Goal: Entertainment & Leisure: Consume media (video, audio)

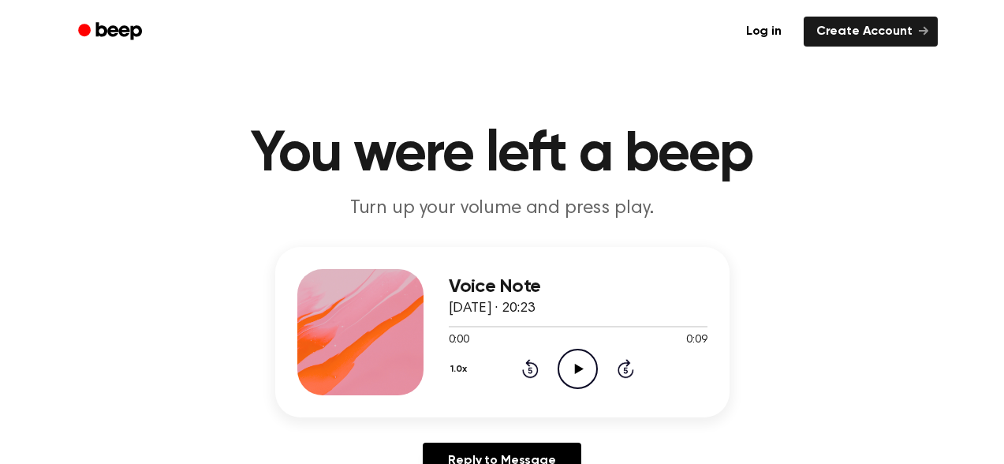
click at [576, 368] on icon at bounding box center [579, 369] width 9 height 10
click at [579, 365] on icon "Play Audio" at bounding box center [578, 369] width 40 height 40
click at [533, 326] on div at bounding box center [553, 327] width 208 height 2
click at [573, 368] on icon "Play Audio" at bounding box center [578, 369] width 40 height 40
click at [393, 23] on ul "Log in Create Account" at bounding box center [553, 32] width 769 height 30
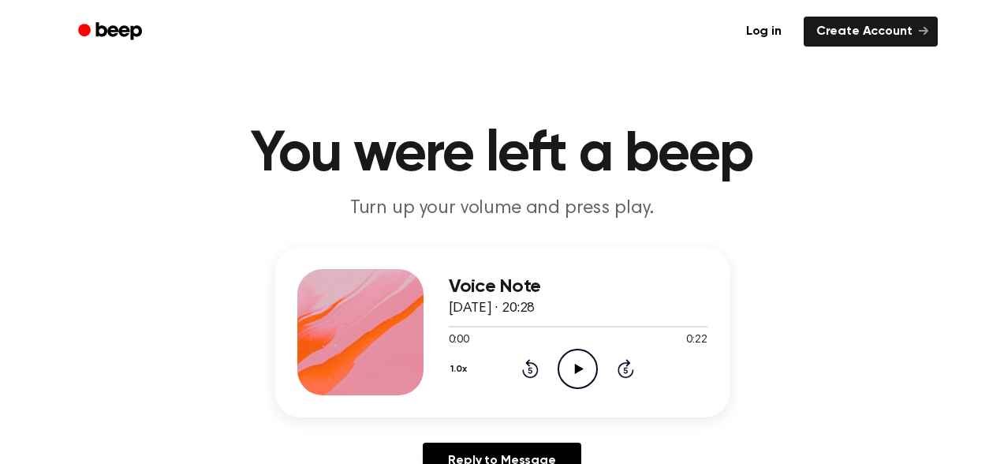
click at [579, 382] on icon "Play Audio" at bounding box center [578, 369] width 40 height 40
click at [574, 367] on icon "Play Audio" at bounding box center [578, 369] width 40 height 40
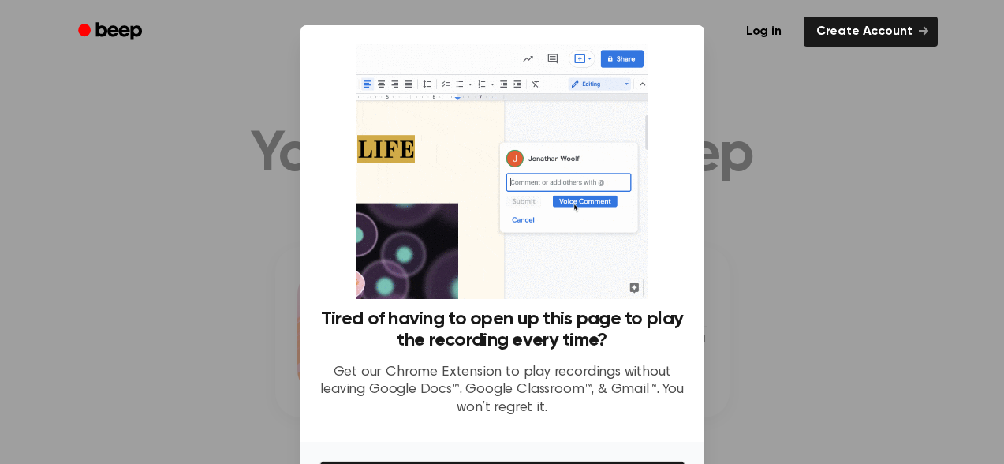
click at [793, 101] on div at bounding box center [502, 232] width 1004 height 464
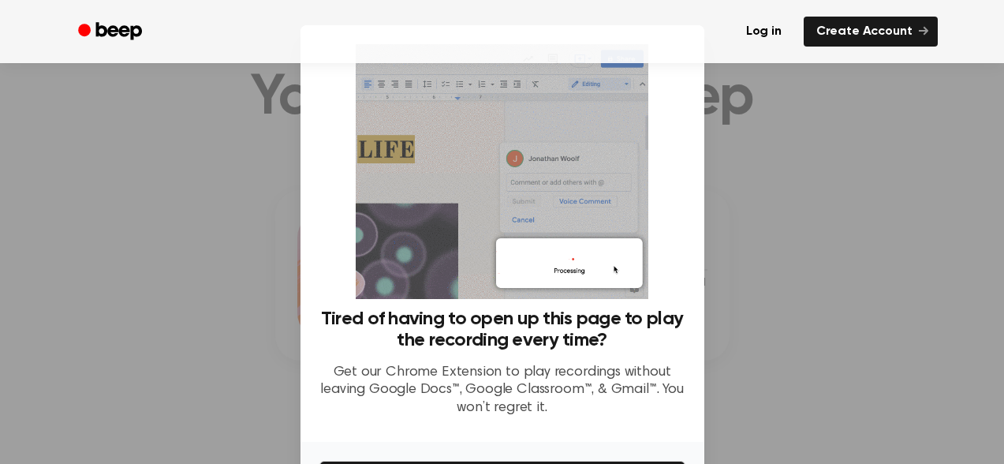
scroll to position [68, 0]
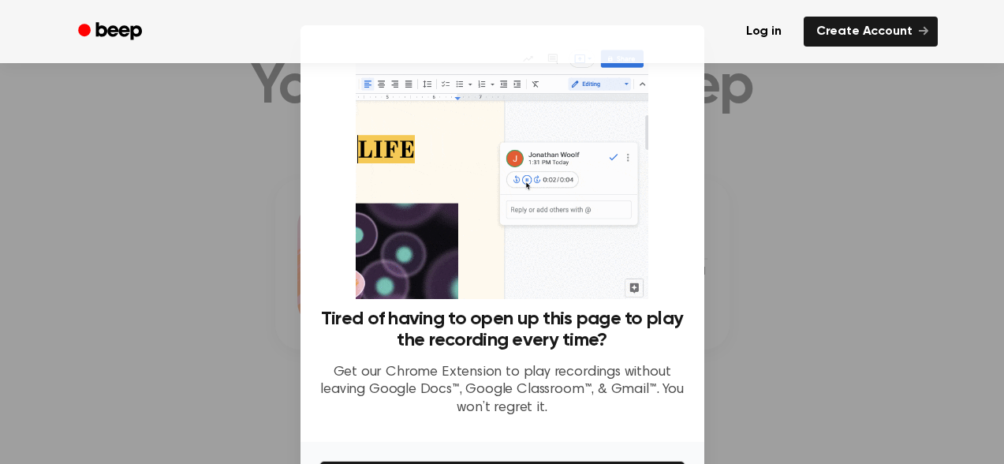
click at [750, 269] on div at bounding box center [502, 232] width 1004 height 464
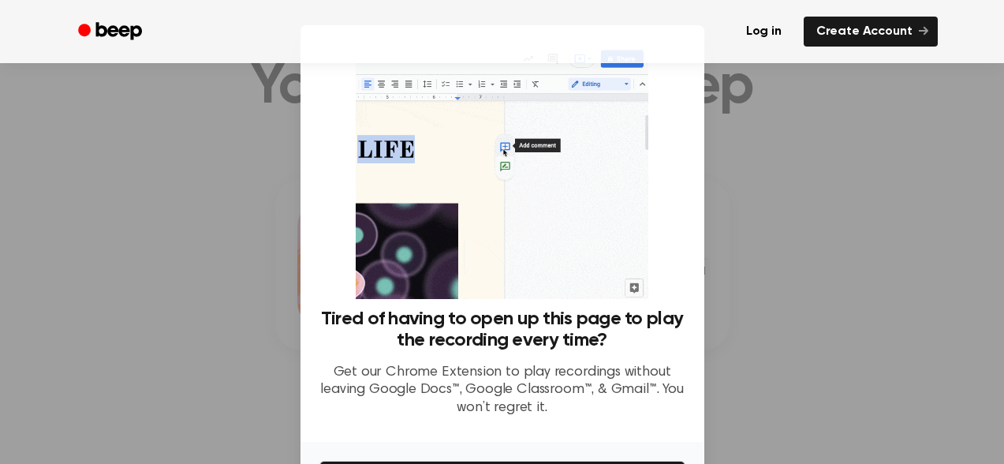
click at [660, 408] on p "Get our Chrome Extension to play recordings without leaving Google Docs™, Googl…" at bounding box center [502, 391] width 366 height 54
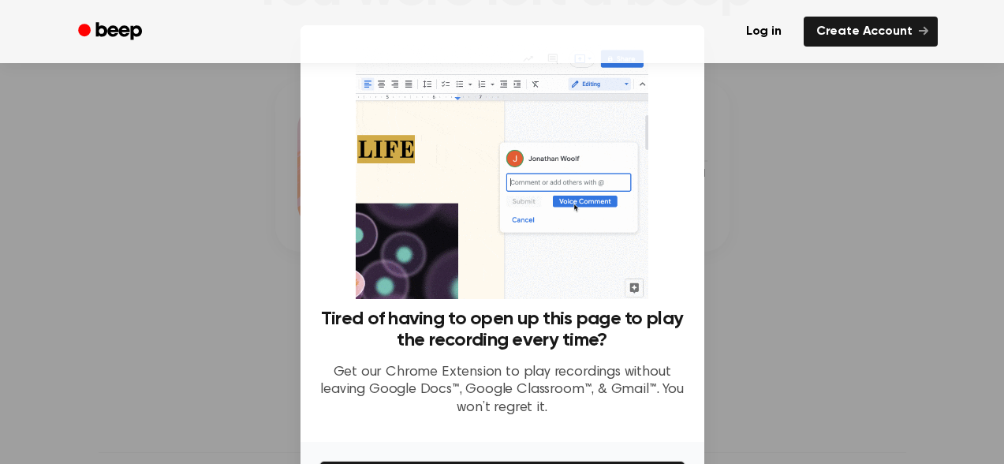
scroll to position [161, 0]
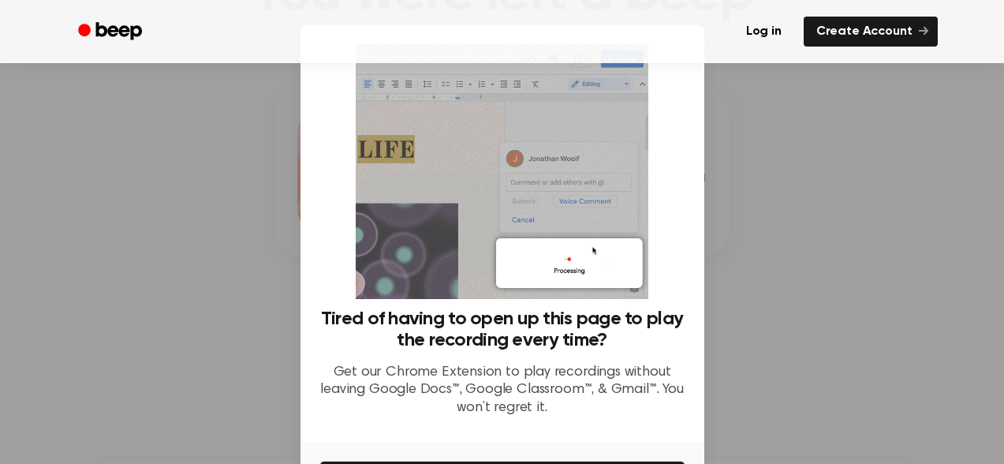
click at [754, 77] on div at bounding box center [502, 232] width 1004 height 464
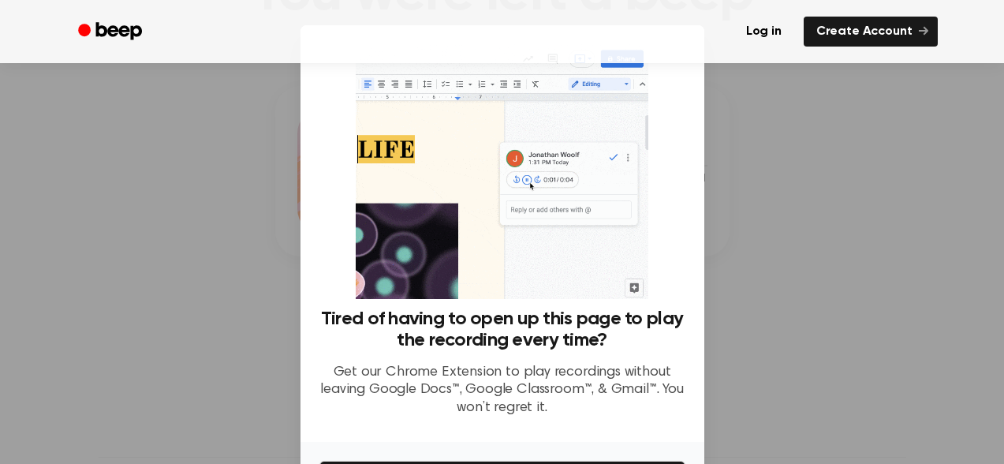
click at [319, 186] on div "Tired of having to open up this page to play the recording every time? Get our …" at bounding box center [502, 236] width 366 height 385
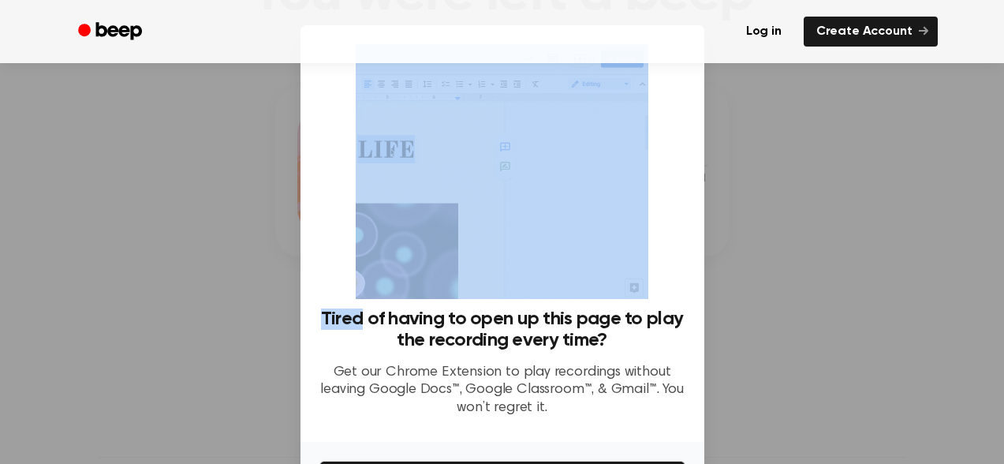
drag, startPoint x: 317, startPoint y: 186, endPoint x: 295, endPoint y: 135, distance: 55.8
click at [301, 135] on div "Tired of having to open up this page to play the recording every time? Get our …" at bounding box center [503, 233] width 404 height 416
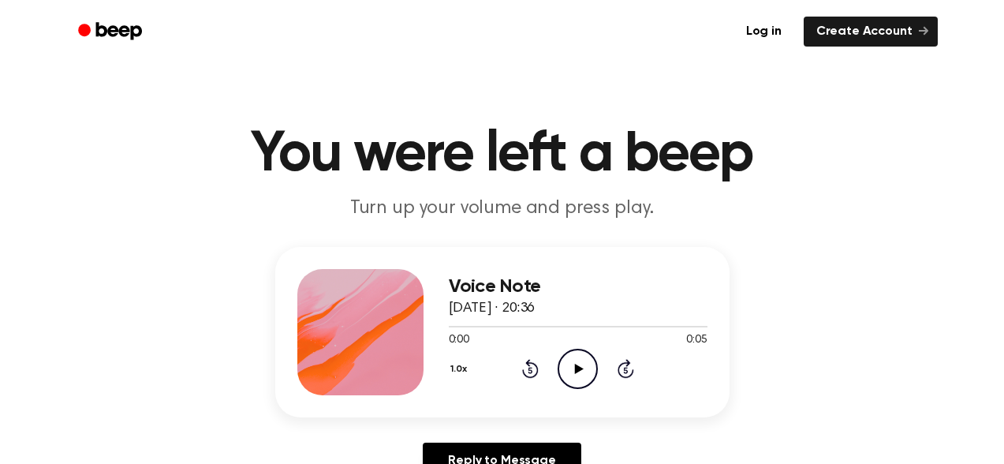
click at [572, 364] on icon "Play Audio" at bounding box center [578, 369] width 40 height 40
click at [568, 367] on icon "Play Audio" at bounding box center [578, 369] width 40 height 40
click at [578, 378] on icon "Play Audio" at bounding box center [578, 369] width 40 height 40
click at [574, 375] on icon "Play Audio" at bounding box center [578, 369] width 40 height 40
click at [572, 361] on icon "Play Audio" at bounding box center [578, 369] width 40 height 40
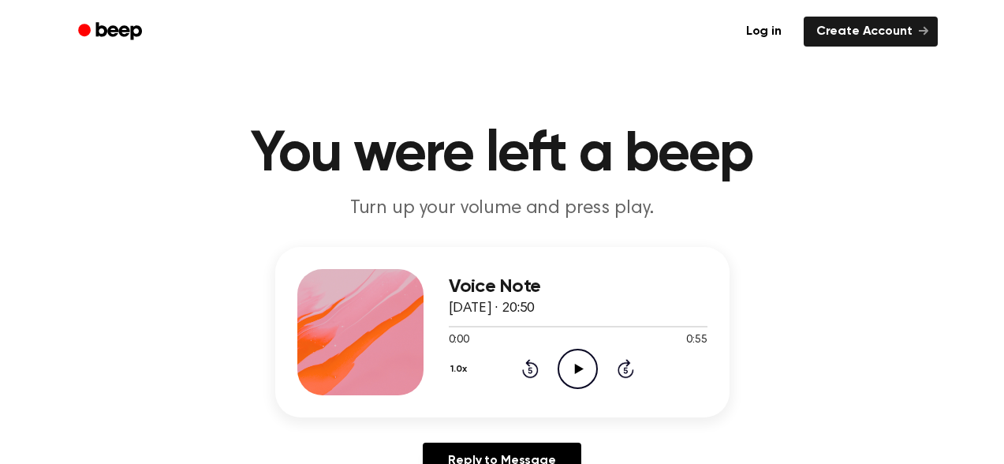
click at [564, 368] on icon "Play Audio" at bounding box center [578, 369] width 40 height 40
